Goal: Navigation & Orientation: Find specific page/section

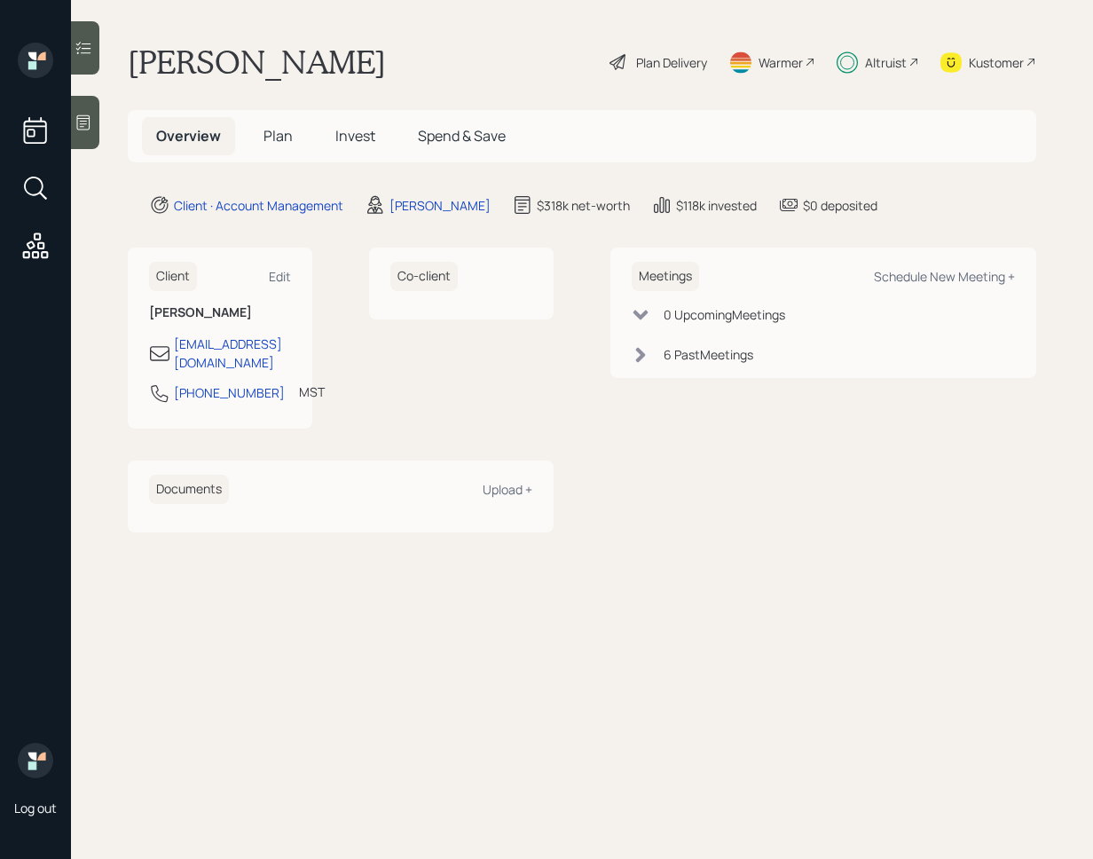
click at [85, 126] on icon at bounding box center [84, 123] width 18 height 18
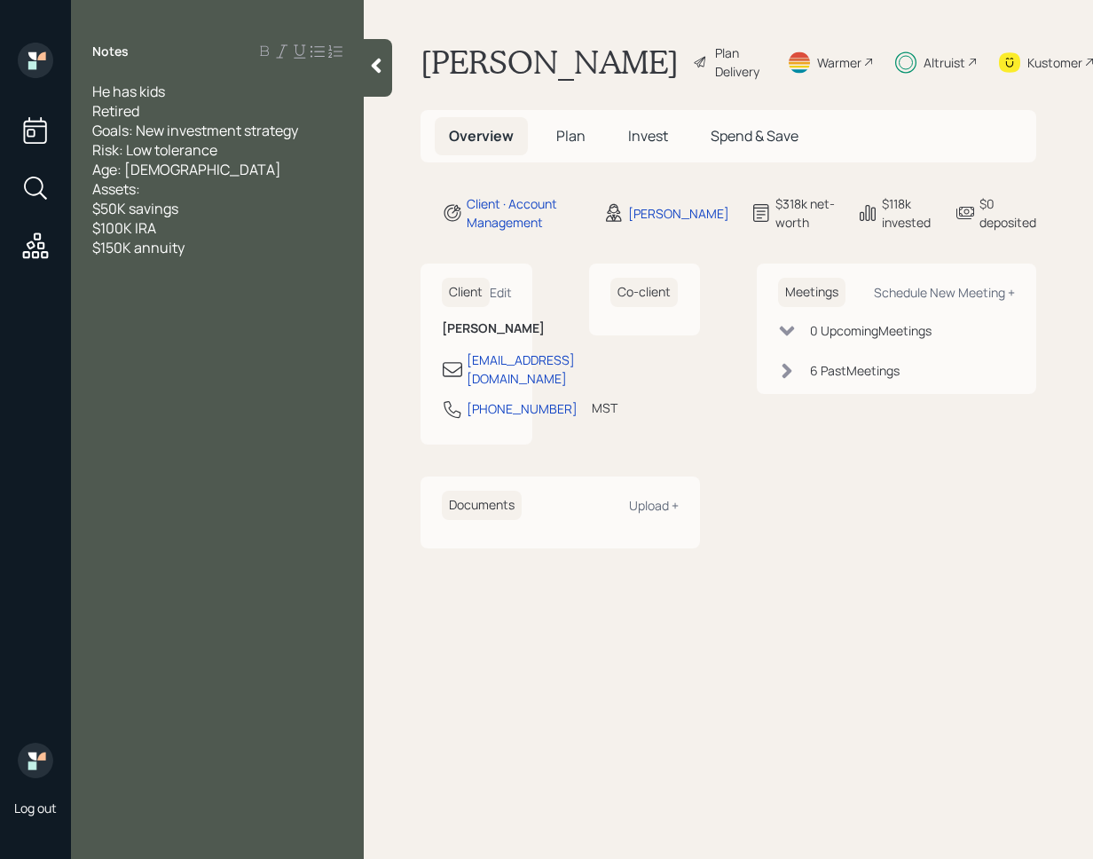
click at [376, 83] on div at bounding box center [378, 68] width 28 height 58
